Goal: Task Accomplishment & Management: Use online tool/utility

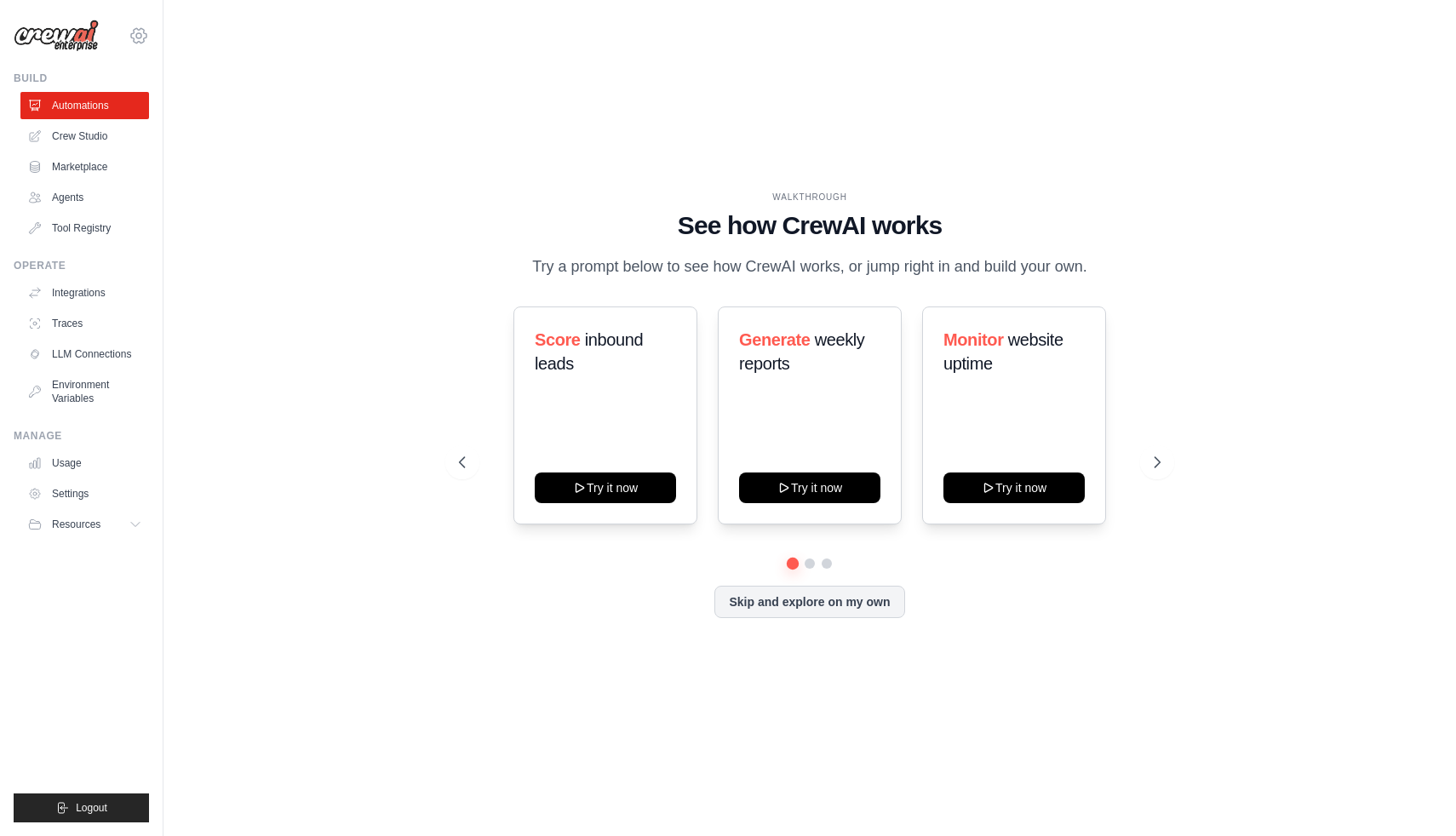
click at [137, 38] on icon at bounding box center [138, 36] width 5 height 5
click at [128, 117] on link "Settings" at bounding box center [138, 115] width 149 height 31
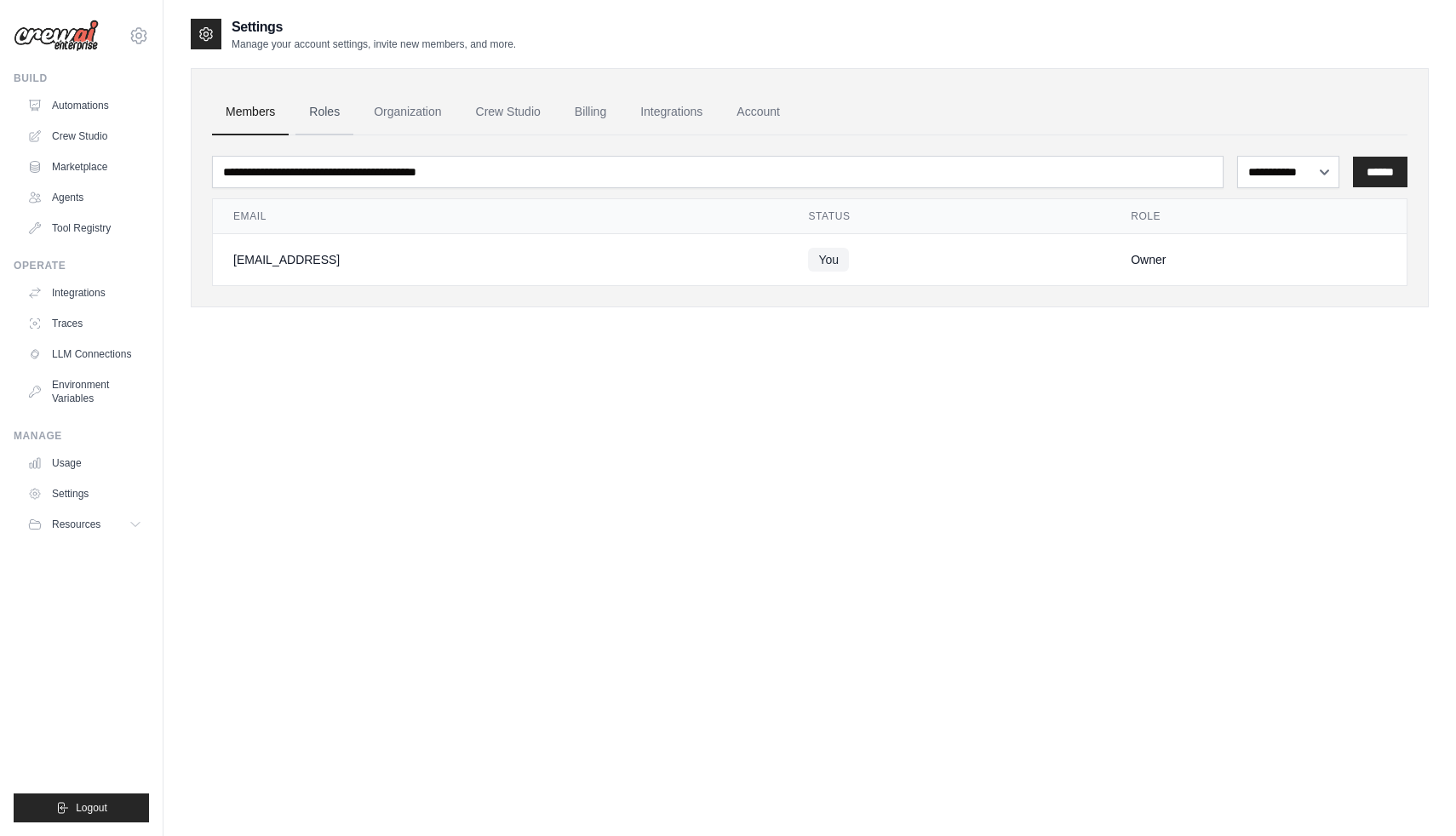
click at [326, 113] on link "Roles" at bounding box center [324, 112] width 58 height 46
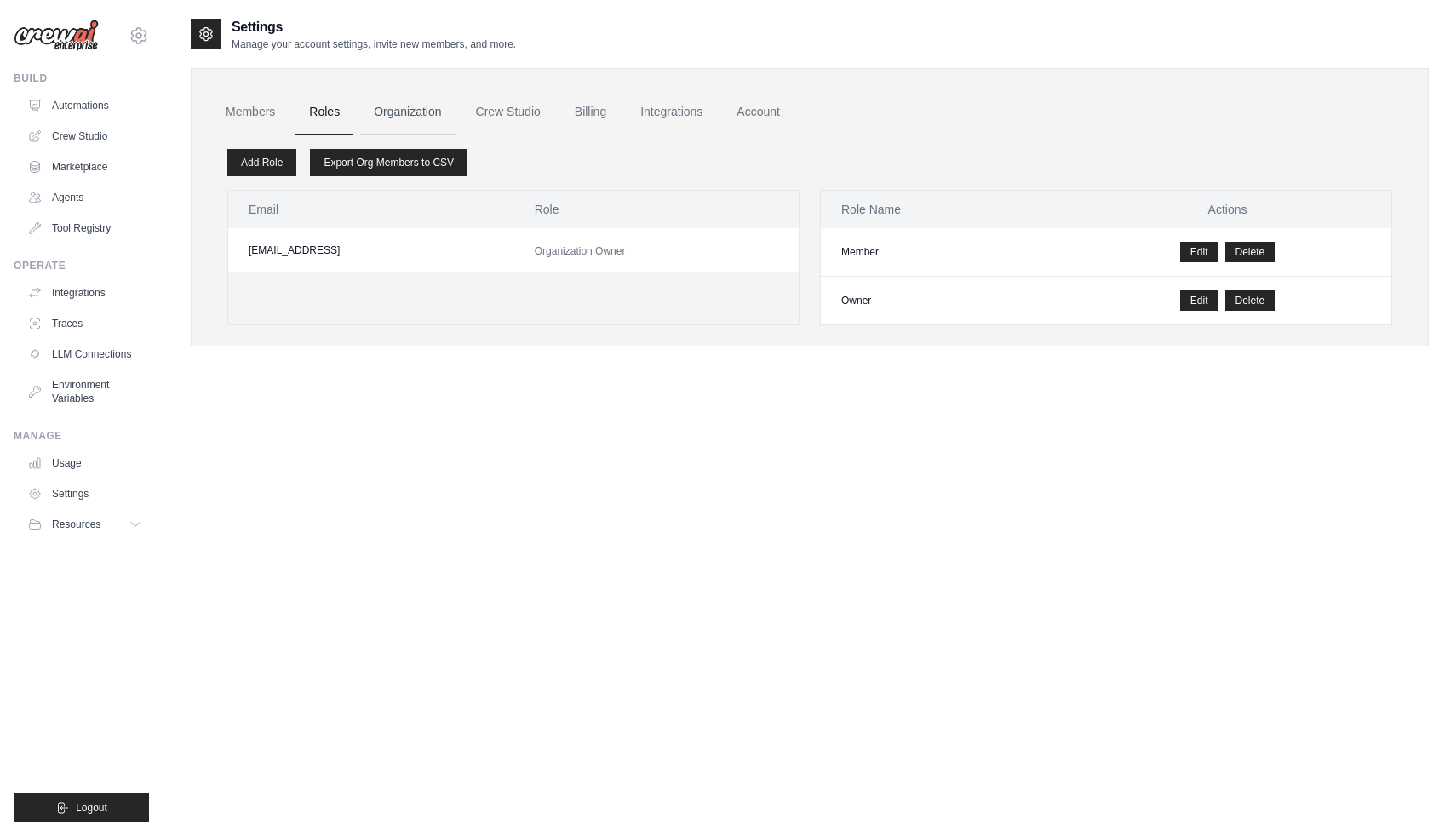
click at [393, 107] on link "Organization" at bounding box center [408, 112] width 95 height 46
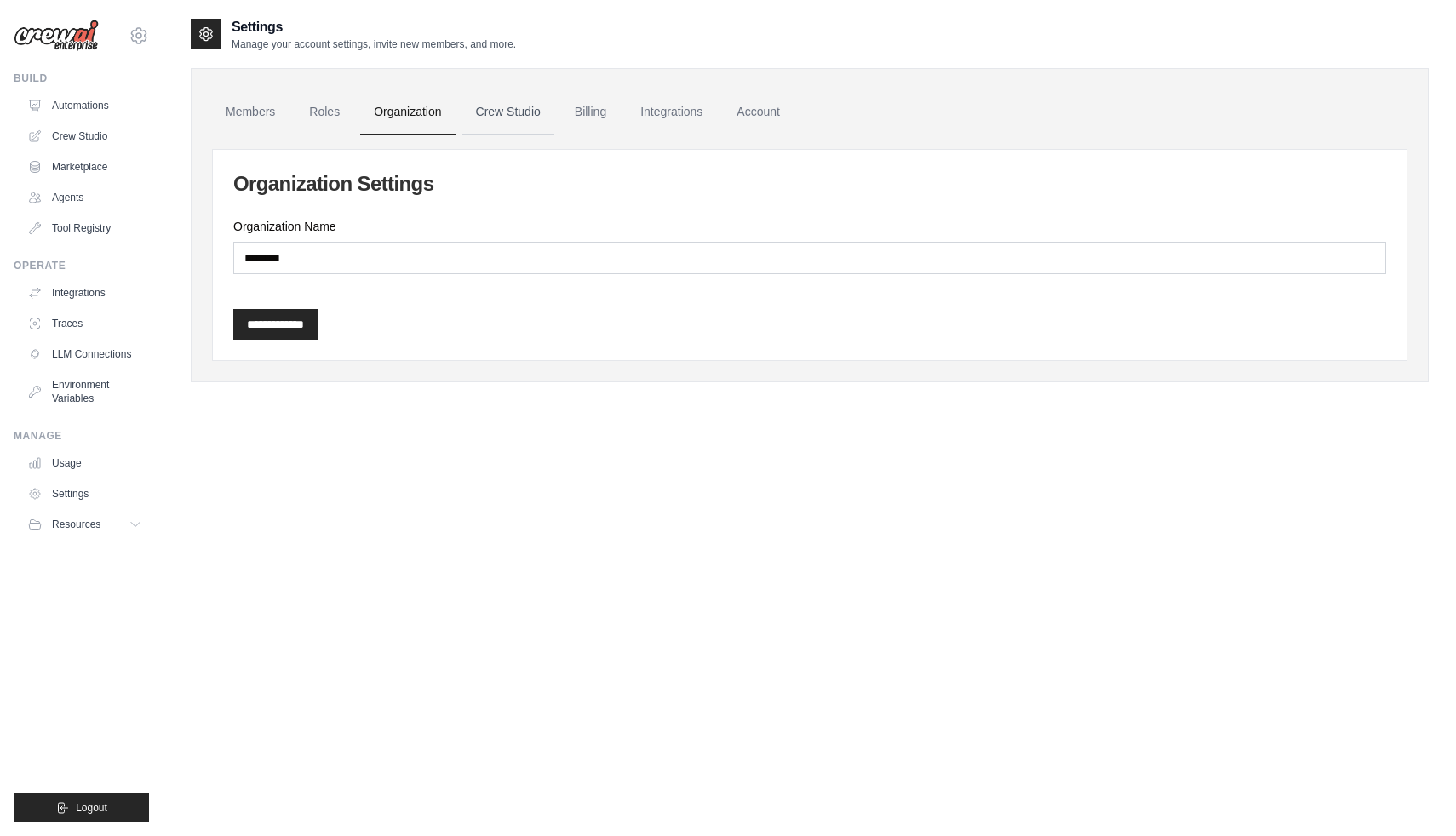
click at [530, 123] on link "Crew Studio" at bounding box center [507, 112] width 92 height 46
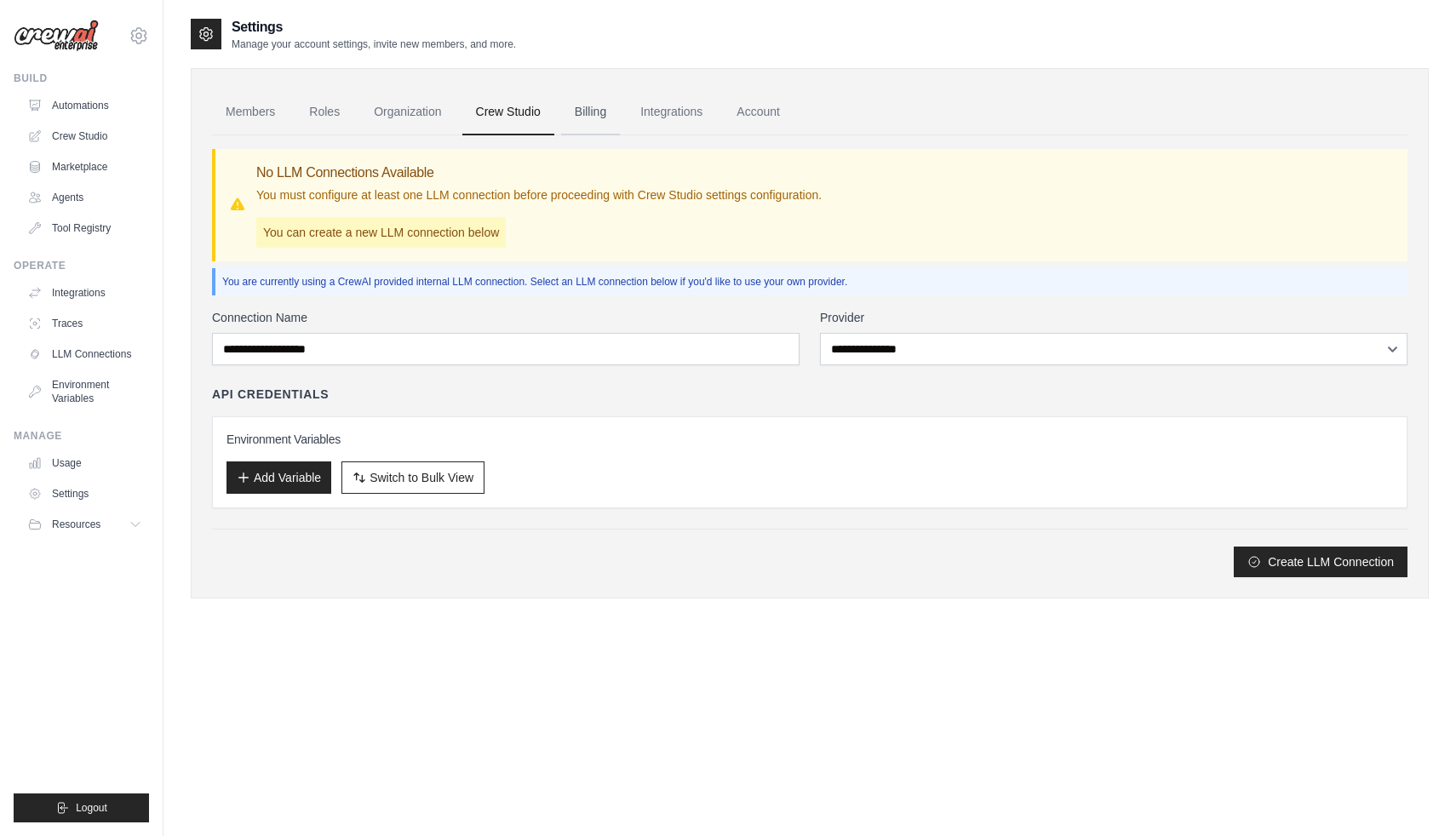
click at [591, 109] on link "Billing" at bounding box center [590, 112] width 58 height 46
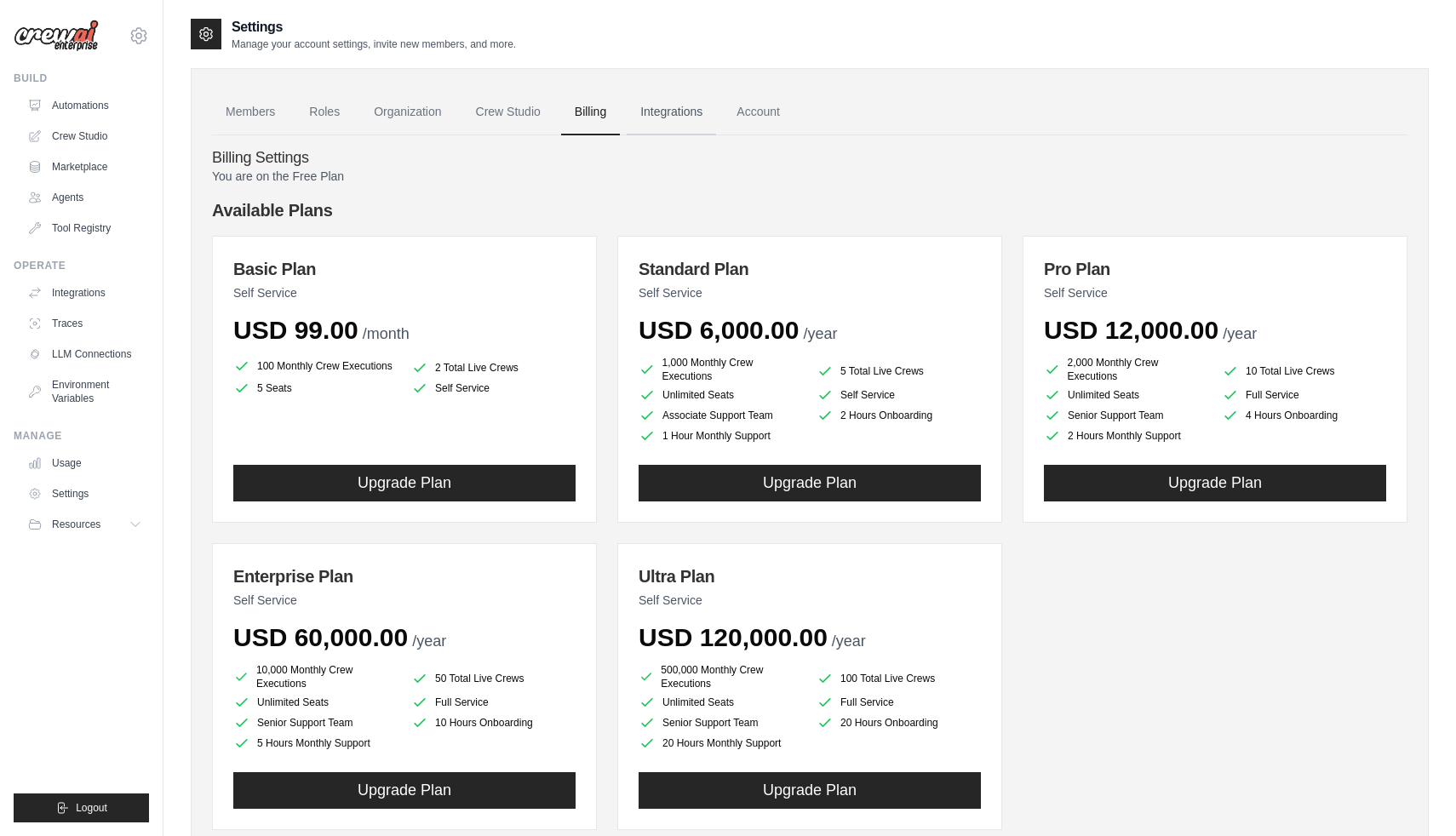
click at [664, 105] on link "Integrations" at bounding box center [671, 112] width 89 height 46
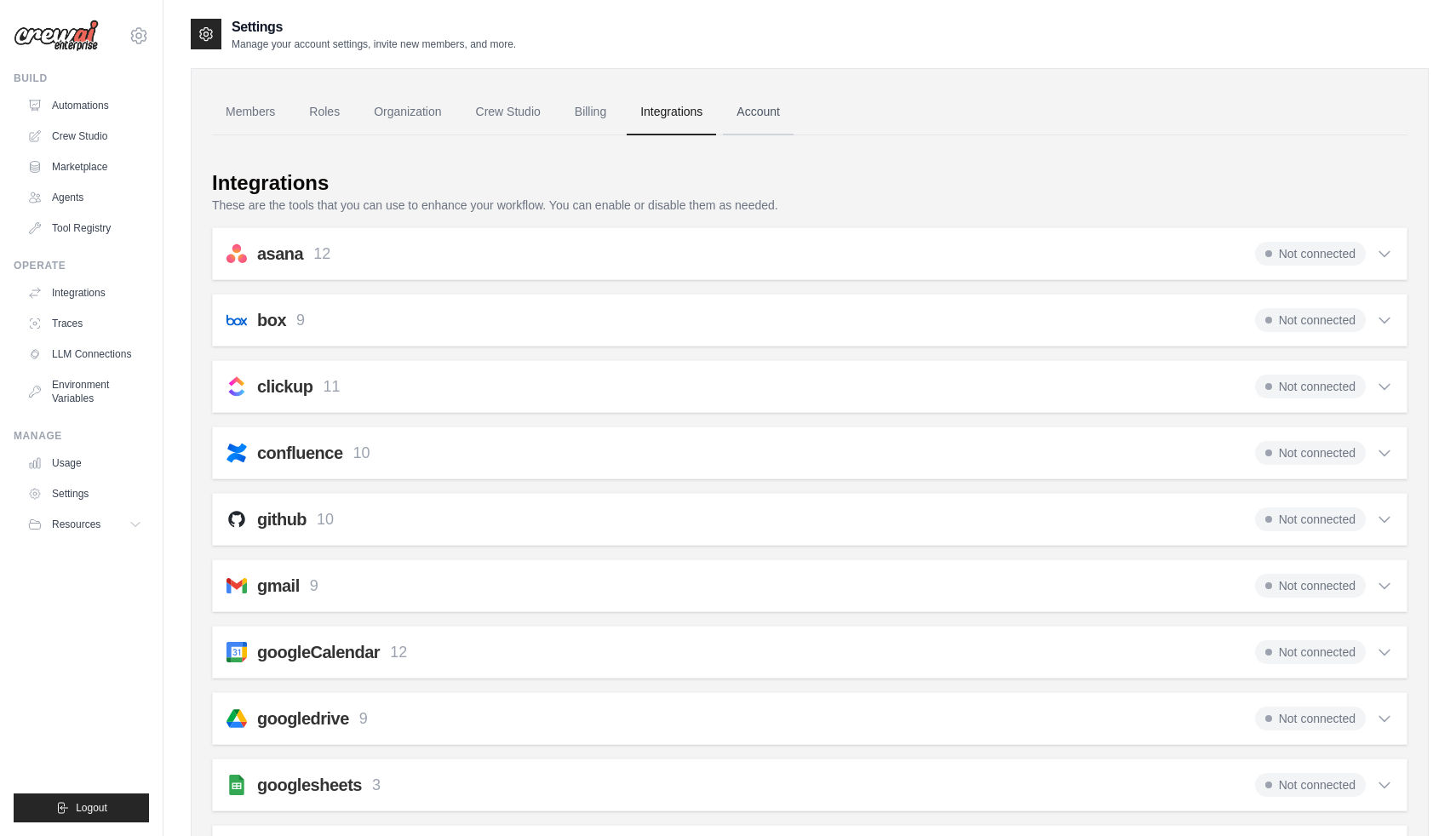
click at [751, 113] on link "Account" at bounding box center [758, 112] width 70 height 46
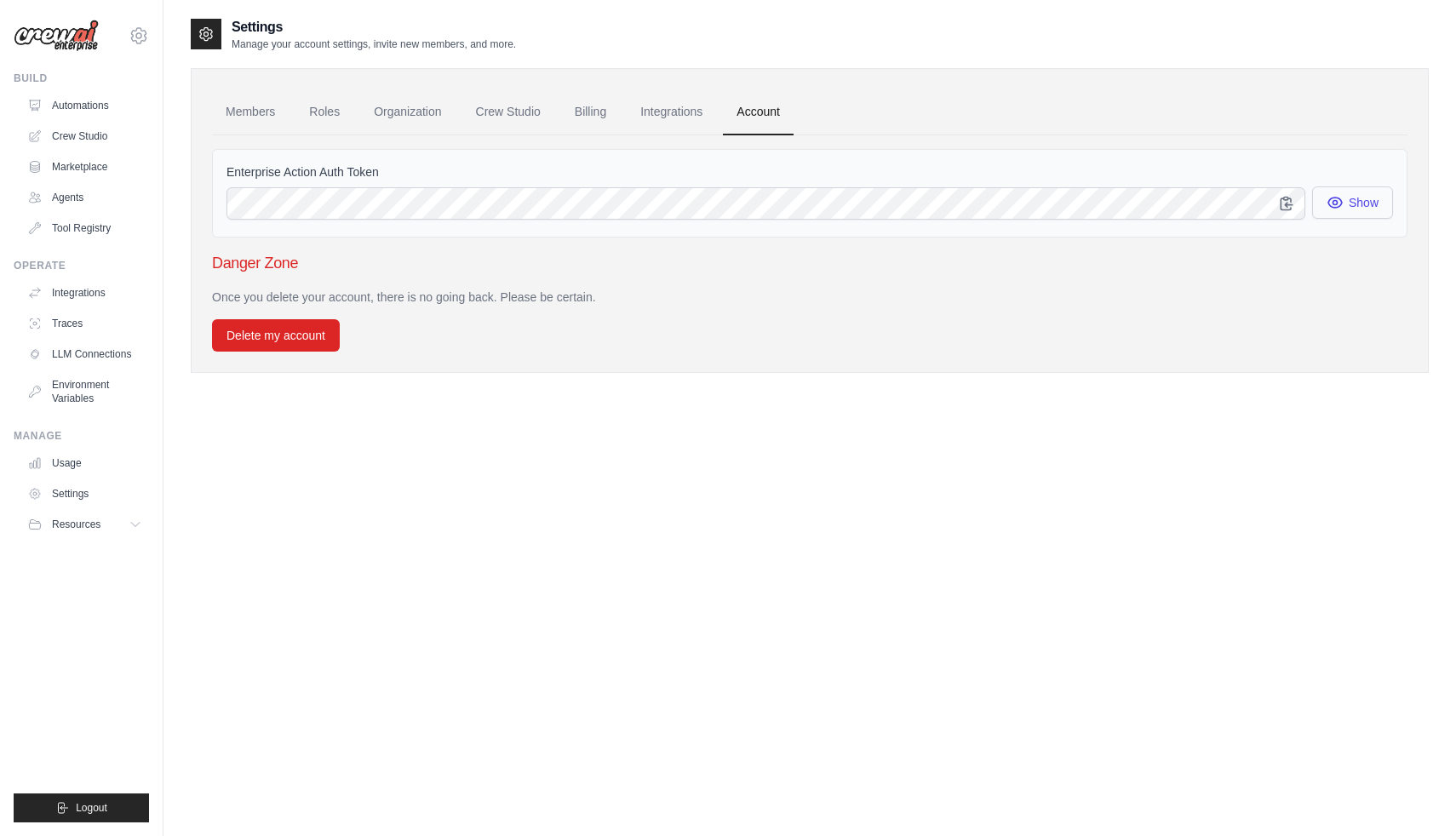
click at [1342, 211] on button "Show" at bounding box center [1352, 202] width 81 height 33
click at [245, 117] on link "Members" at bounding box center [249, 112] width 76 height 46
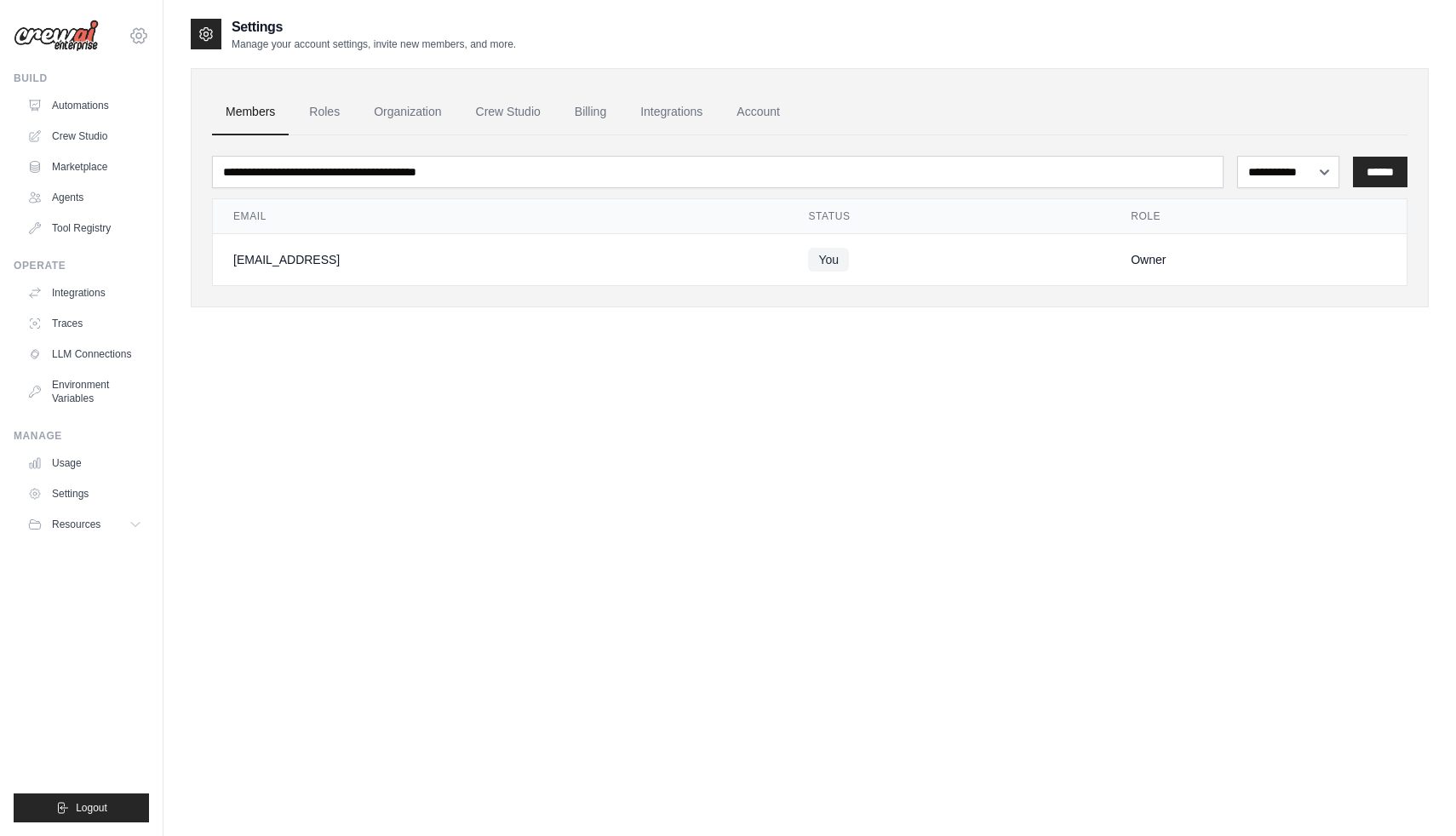
click at [138, 34] on icon at bounding box center [138, 36] width 21 height 21
click at [132, 107] on link "Settings" at bounding box center [138, 115] width 149 height 31
click at [753, 115] on link "Account" at bounding box center [758, 112] width 70 height 46
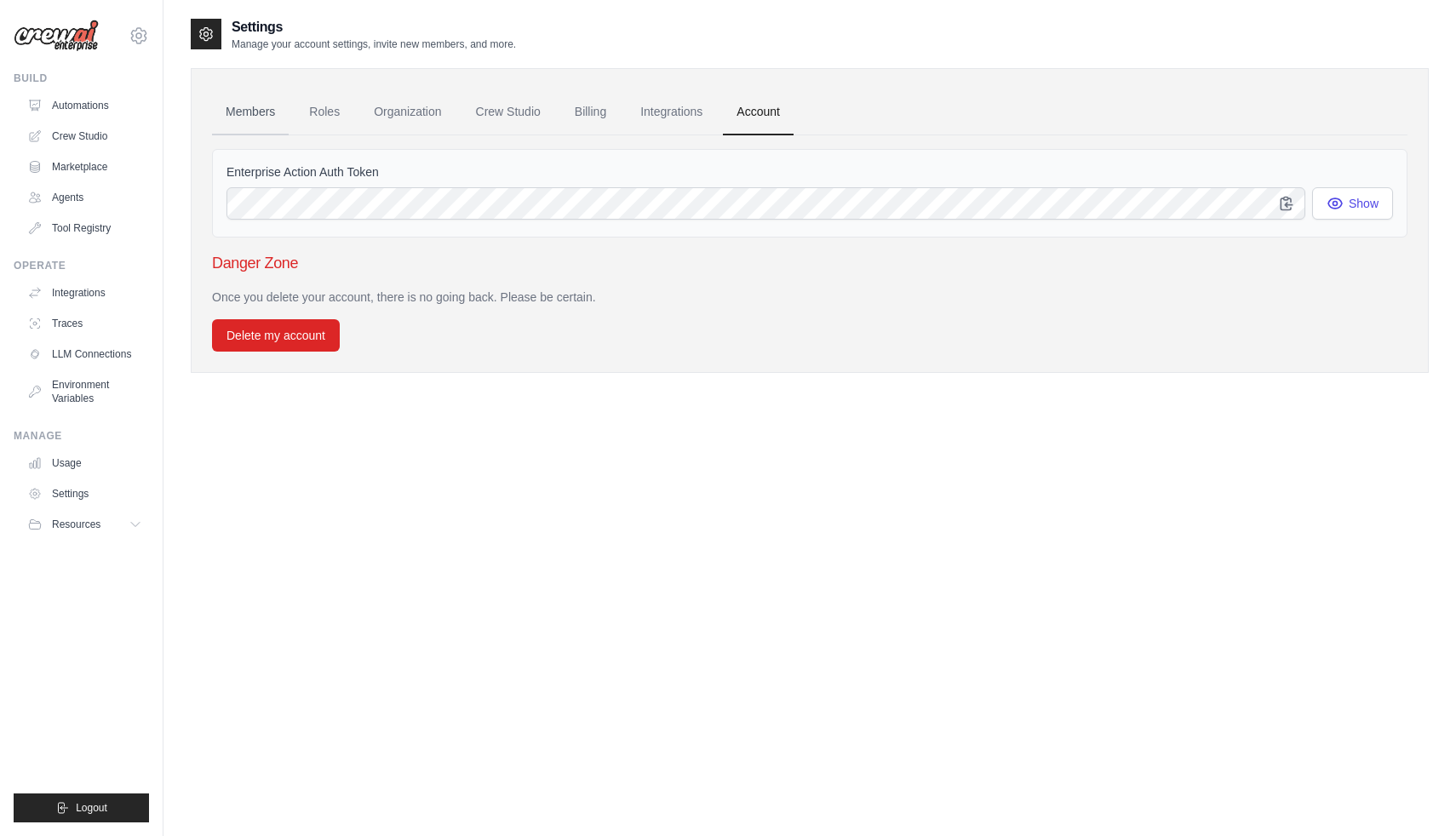
click at [261, 117] on link "Members" at bounding box center [249, 112] width 76 height 46
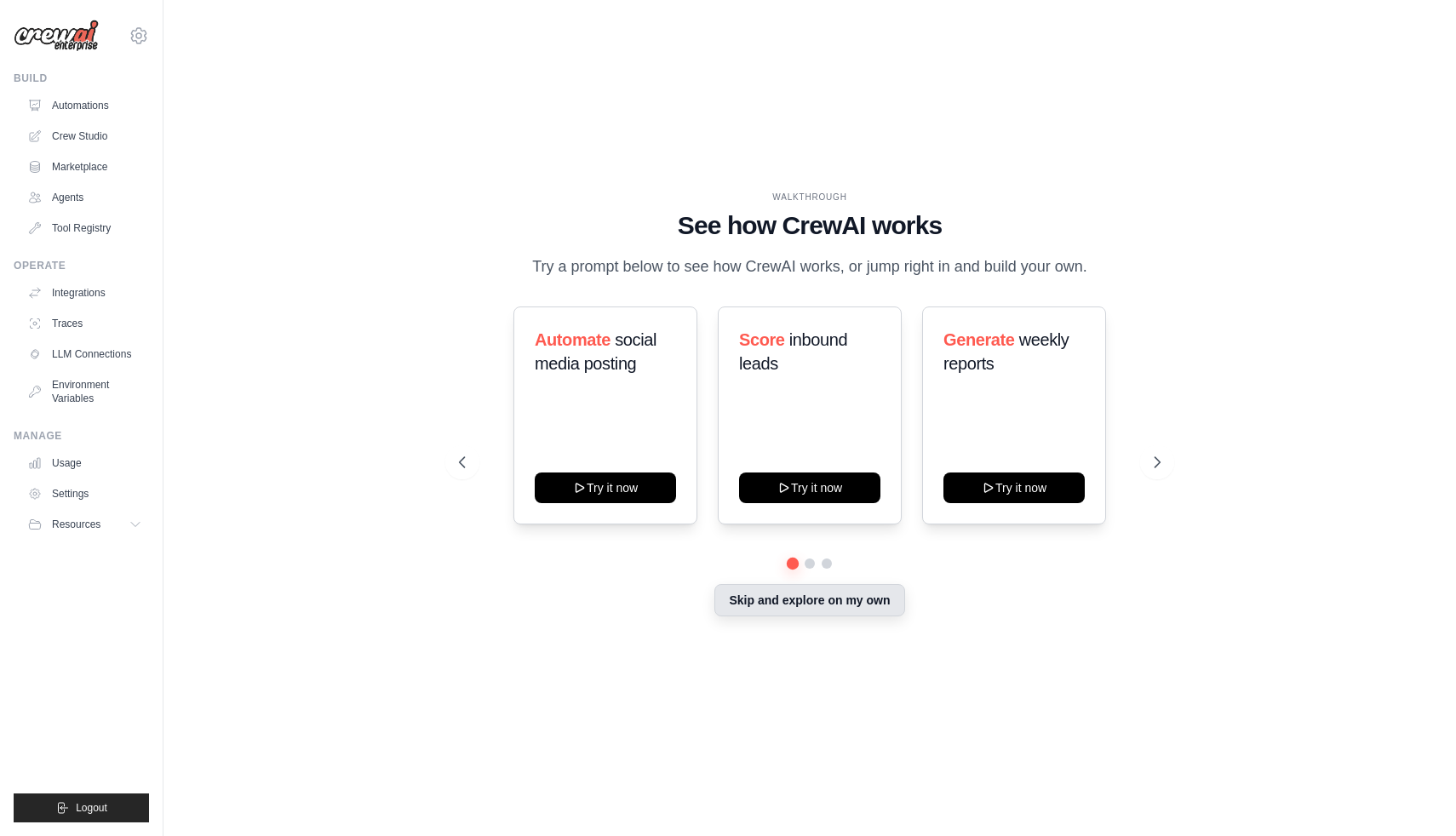
click at [779, 601] on button "Skip and explore on my own" at bounding box center [809, 600] width 190 height 33
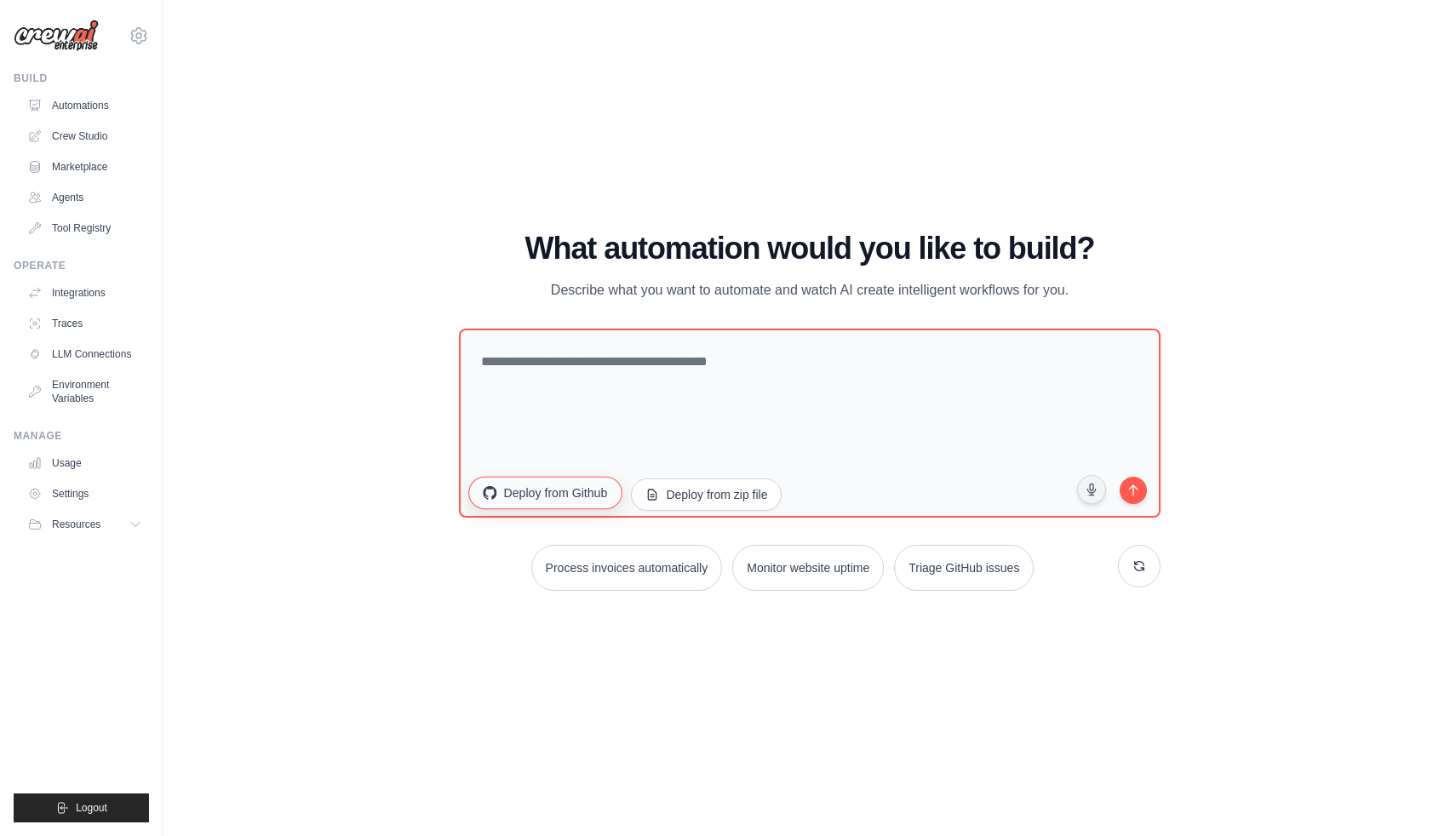
click at [562, 501] on button "Deploy from Github" at bounding box center [544, 493] width 153 height 33
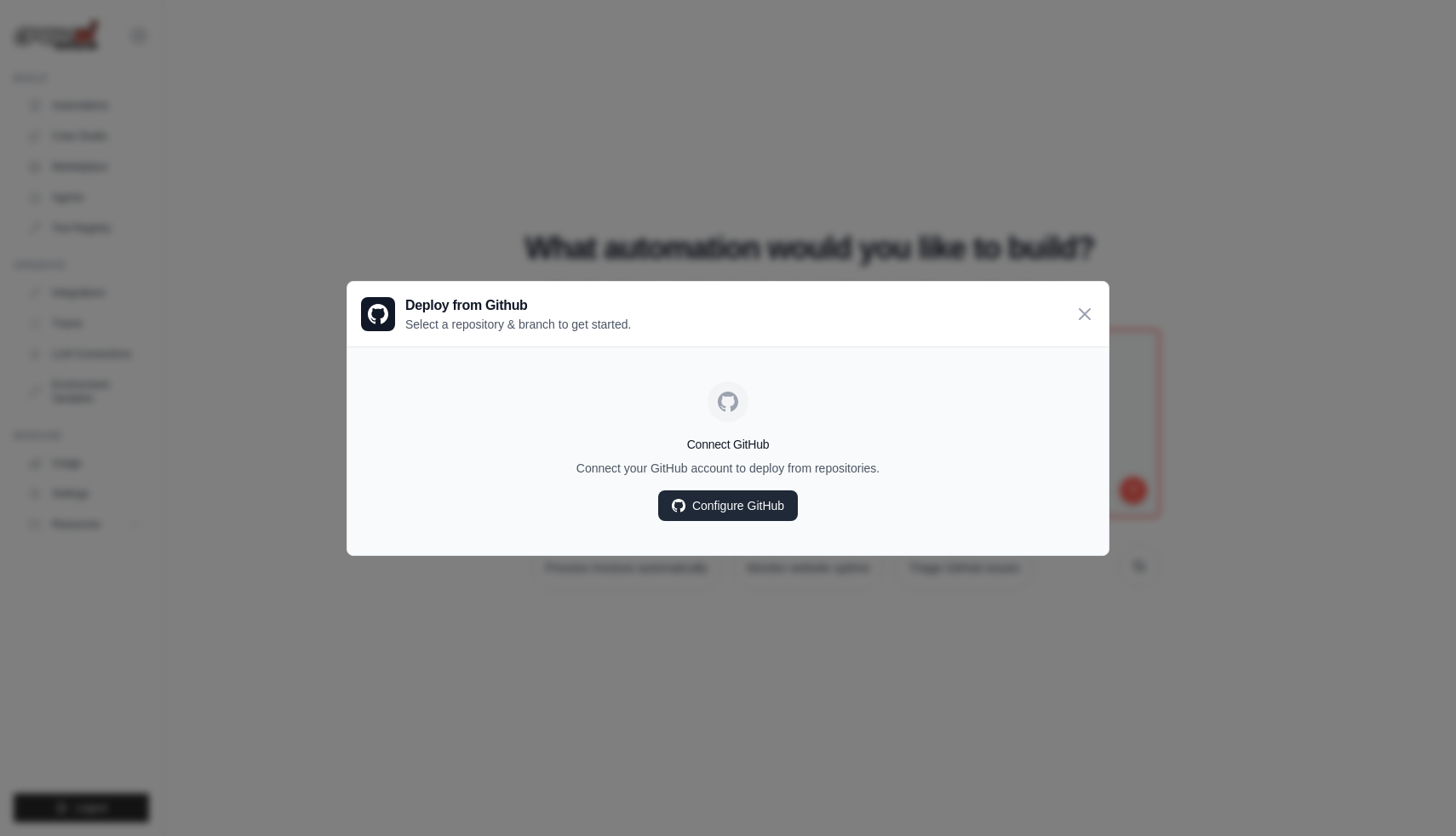
click at [733, 503] on link "Configure GitHub" at bounding box center [727, 506] width 139 height 31
